Goal: Task Accomplishment & Management: Use online tool/utility

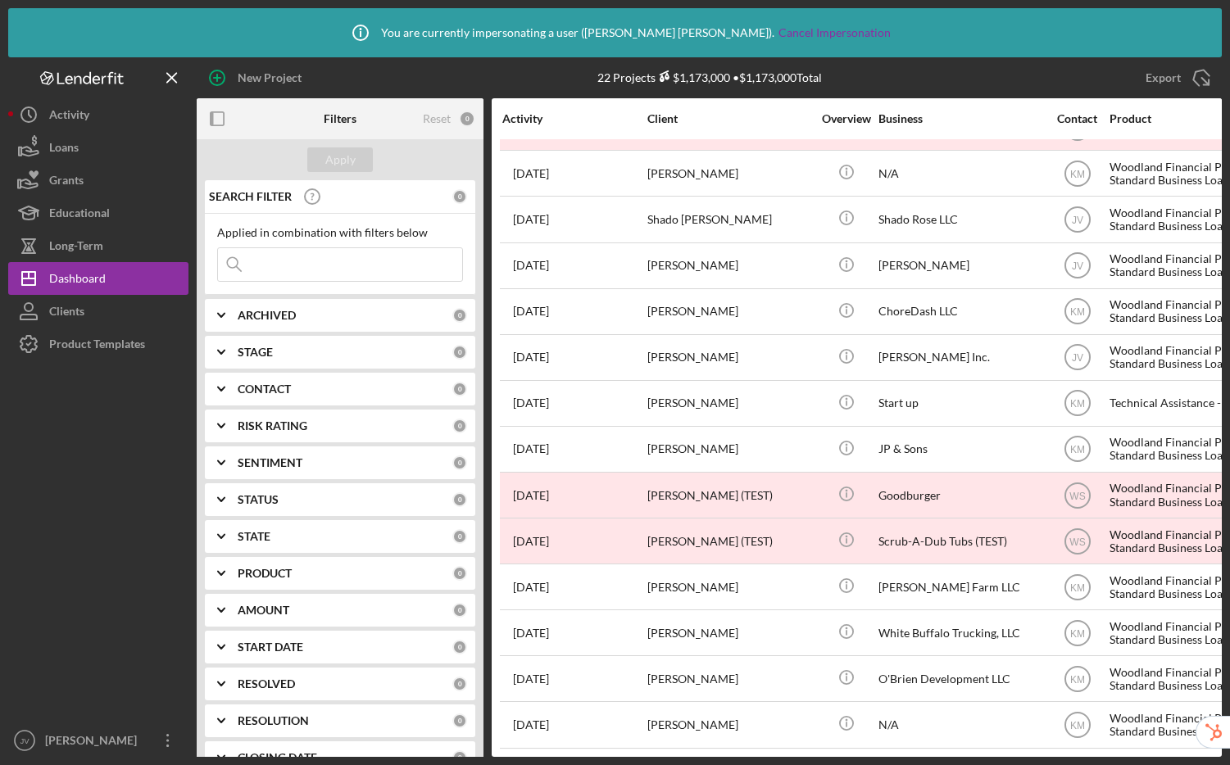
scroll to position [415, 0]
click at [85, 341] on div "Product Templates" at bounding box center [97, 346] width 96 height 37
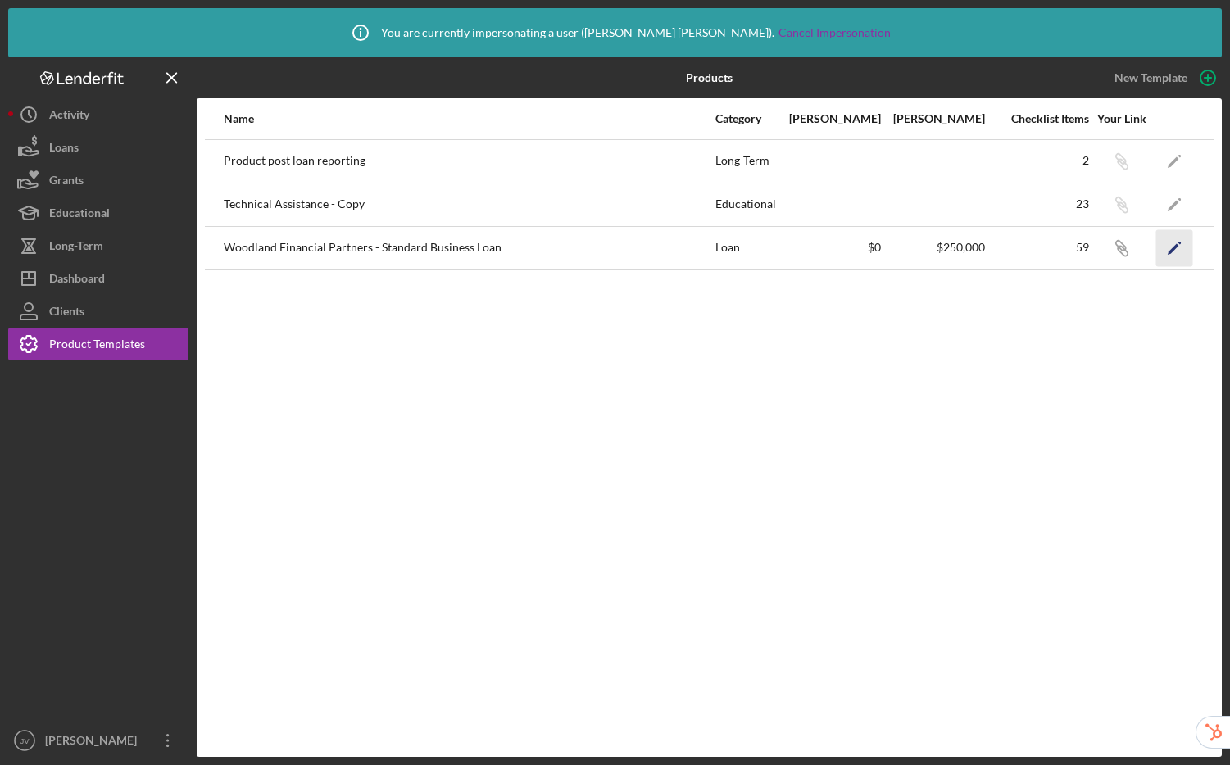
click at [1182, 259] on icon "Icon/Edit" at bounding box center [1174, 247] width 37 height 37
